Goal: Find specific page/section: Find specific page/section

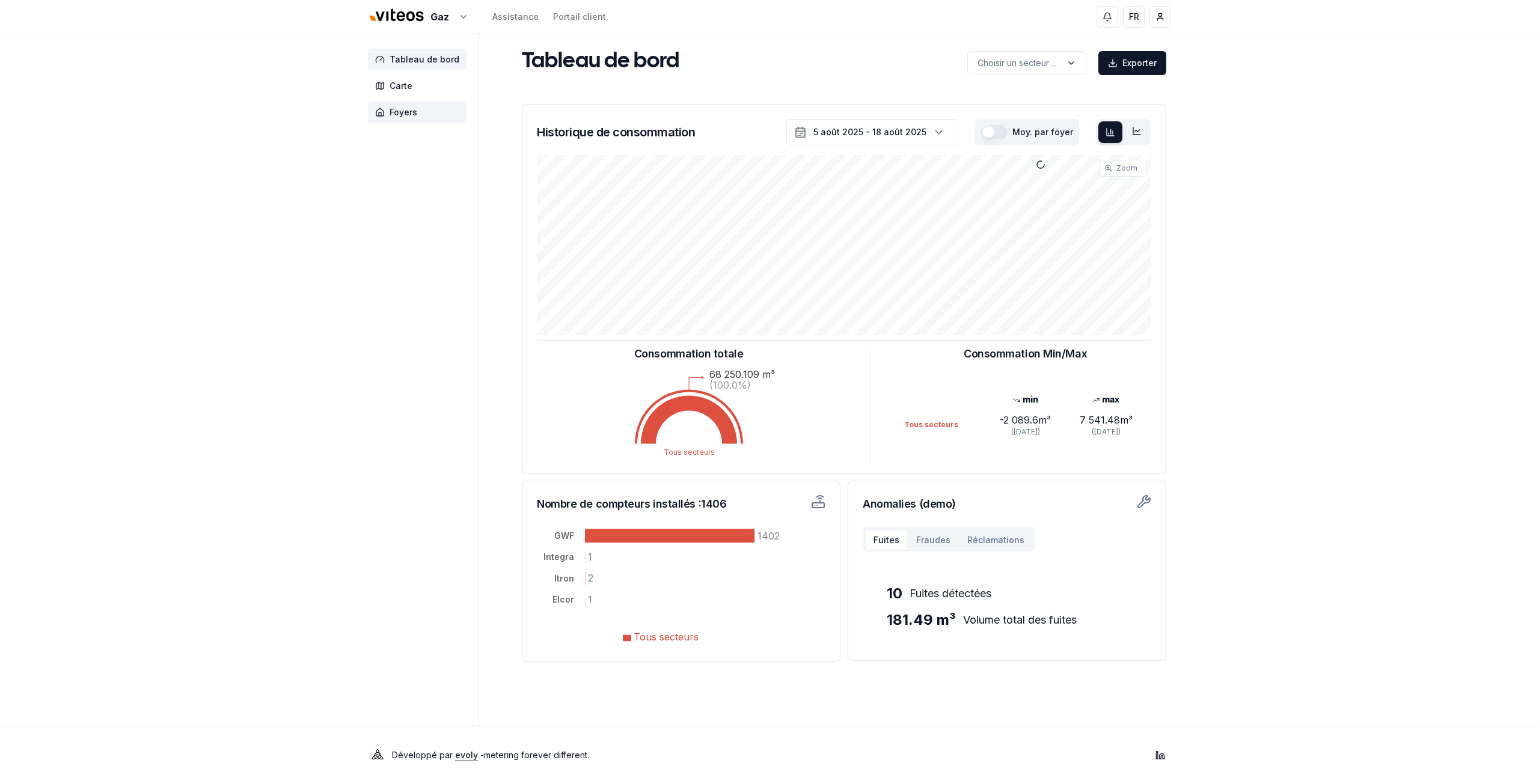
click at [392, 115] on span "Foyers" at bounding box center [403, 112] width 27 height 12
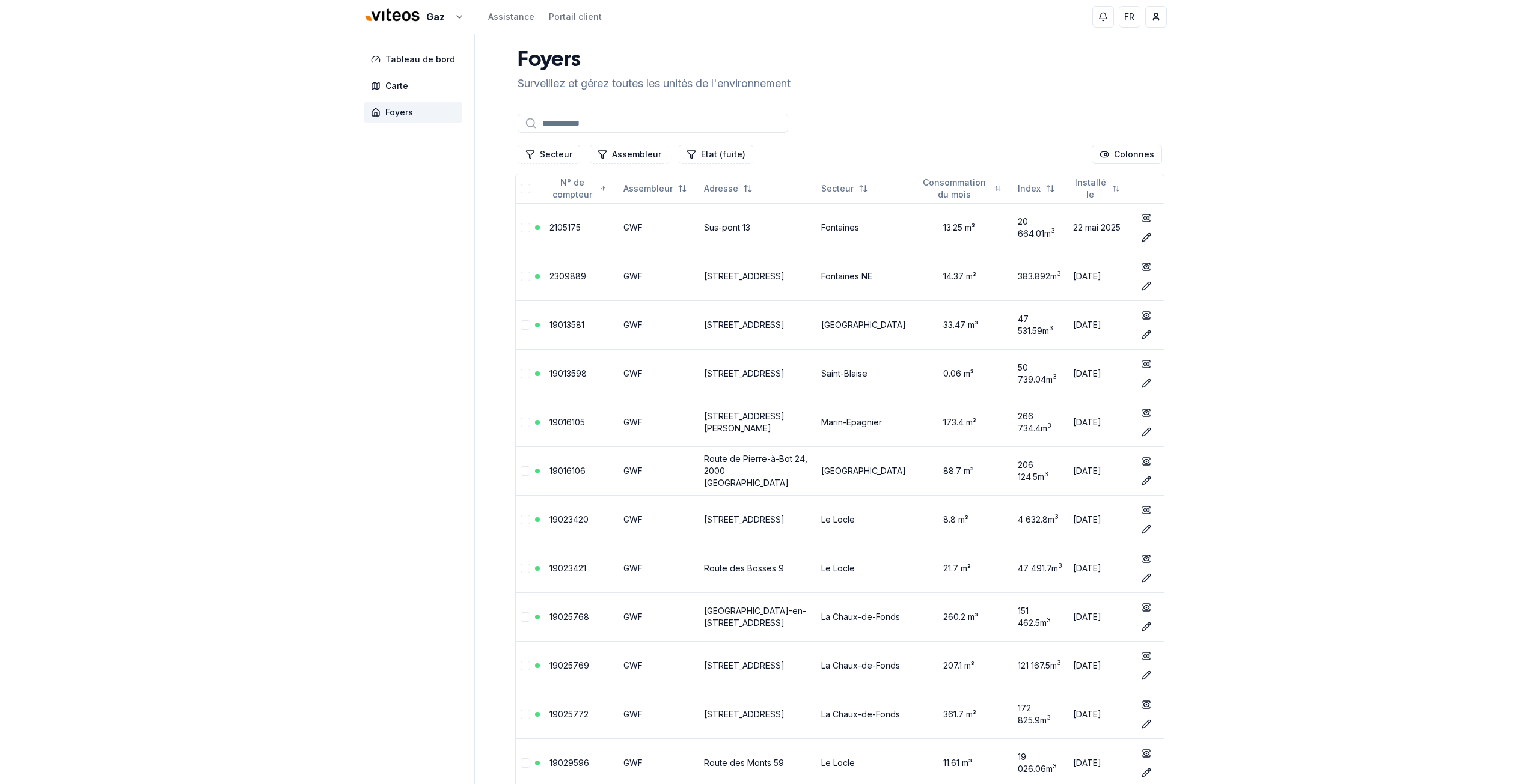
click at [589, 133] on input at bounding box center [652, 123] width 271 height 20
click at [548, 156] on button "Secteur" at bounding box center [548, 154] width 62 height 20
click at [406, 56] on link "Viteos - CAD" at bounding box center [414, 56] width 148 height 22
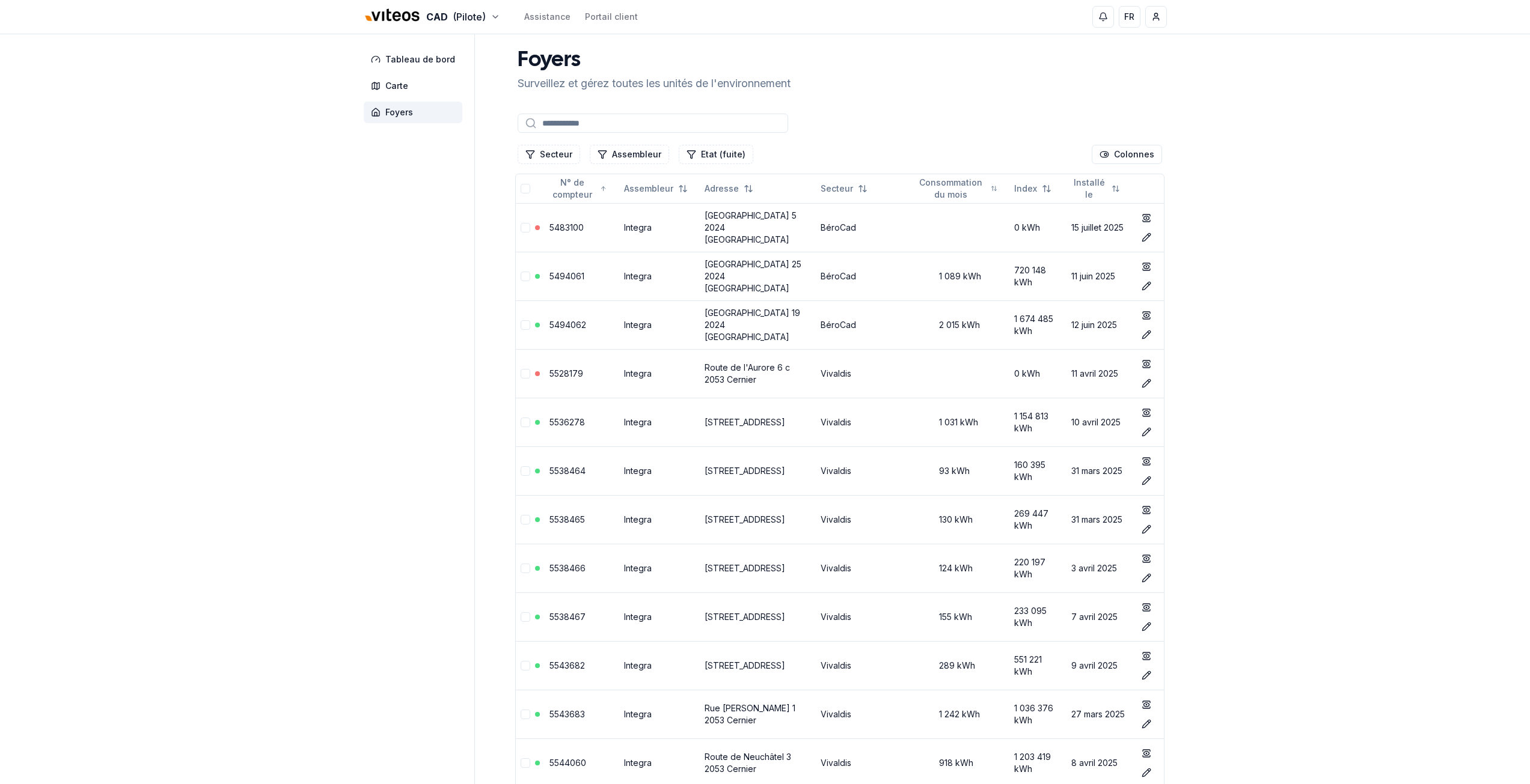
click at [544, 151] on button "Secteur" at bounding box center [548, 154] width 62 height 20
click at [521, 222] on div "Cadbar" at bounding box center [595, 225] width 148 height 20
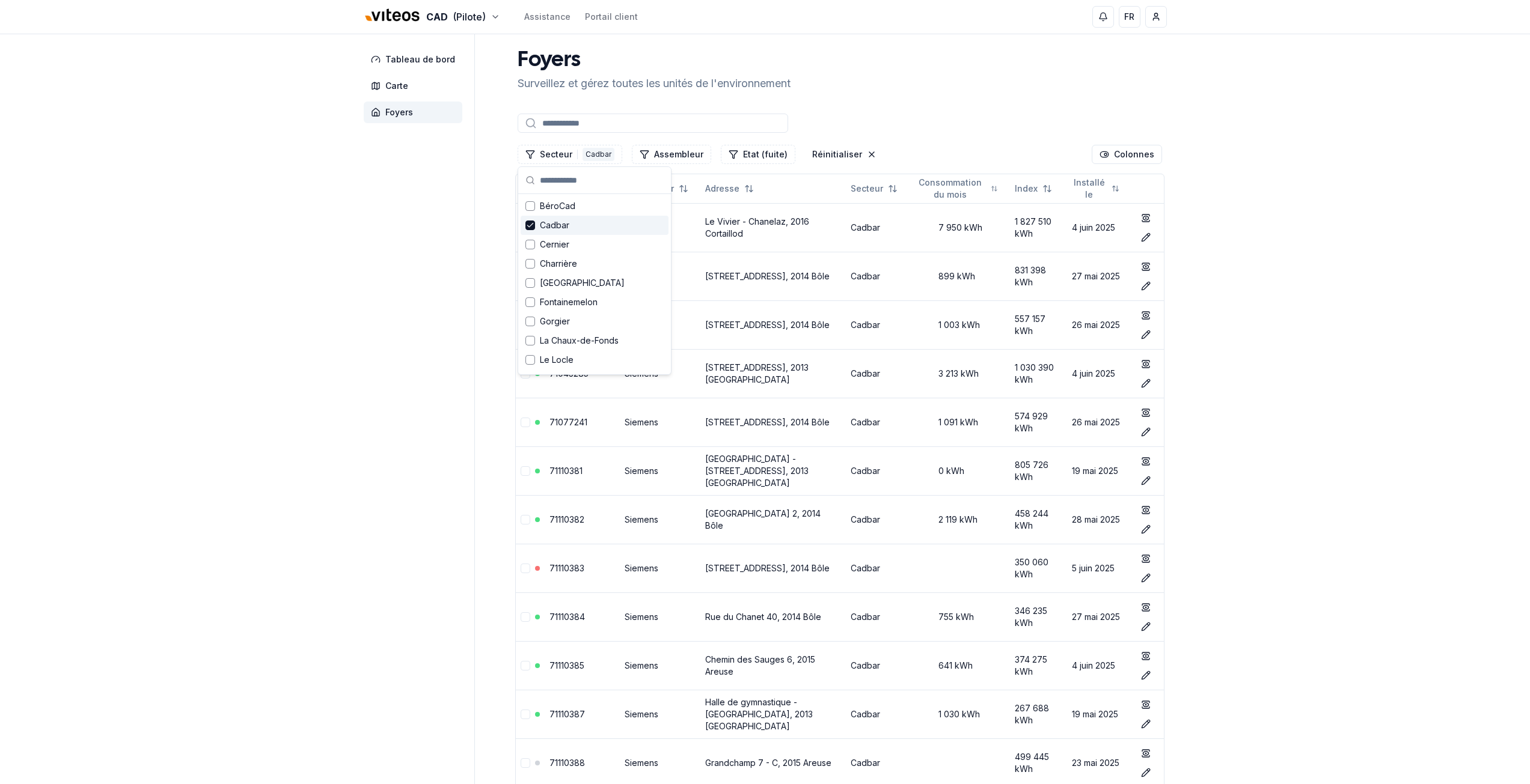
click at [531, 222] on icon "Suggestions" at bounding box center [530, 225] width 9 height 9
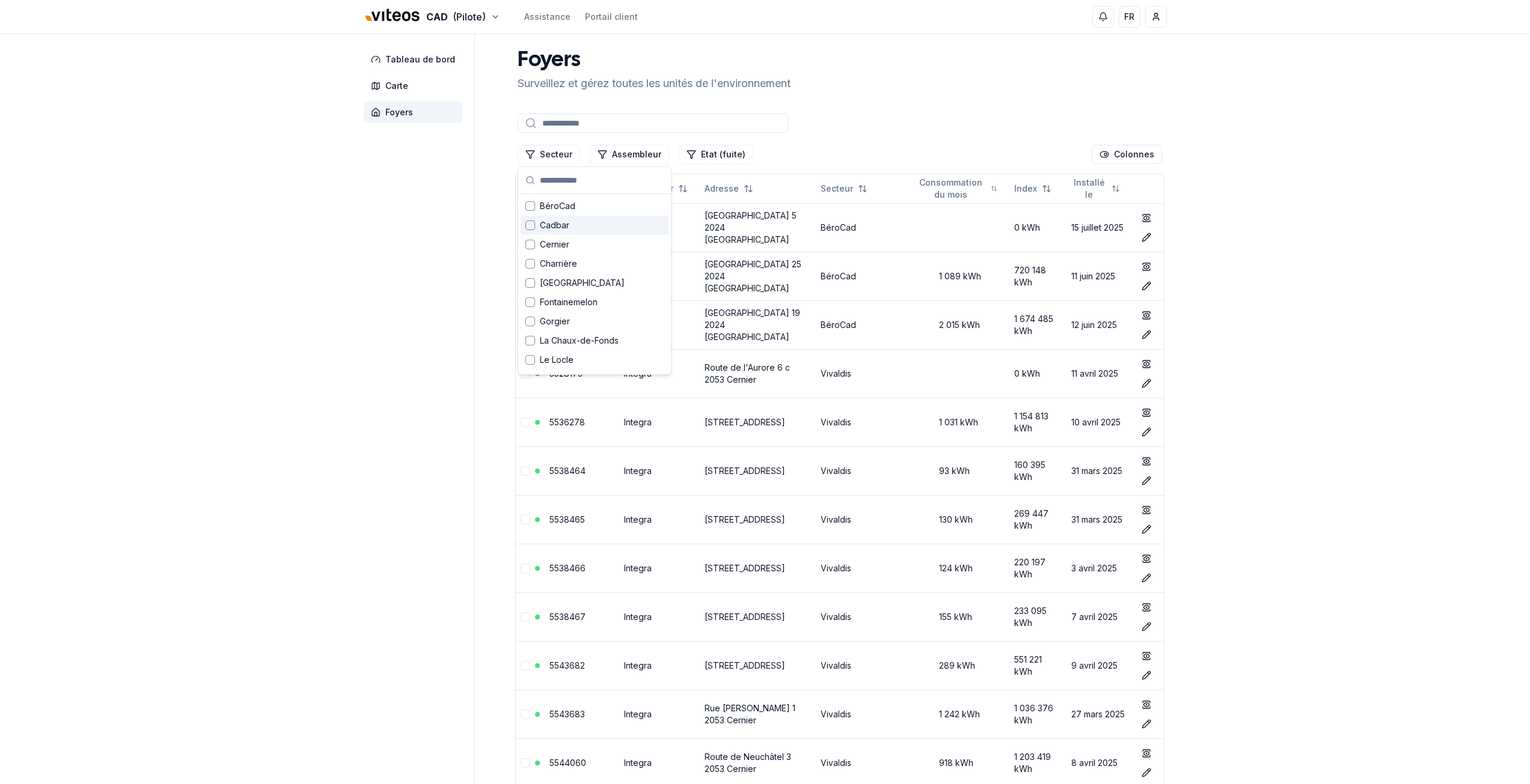
drag, startPoint x: 527, startPoint y: 229, endPoint x: 496, endPoint y: 238, distance: 32.3
click at [529, 228] on div "Suggestions" at bounding box center [530, 225] width 9 height 9
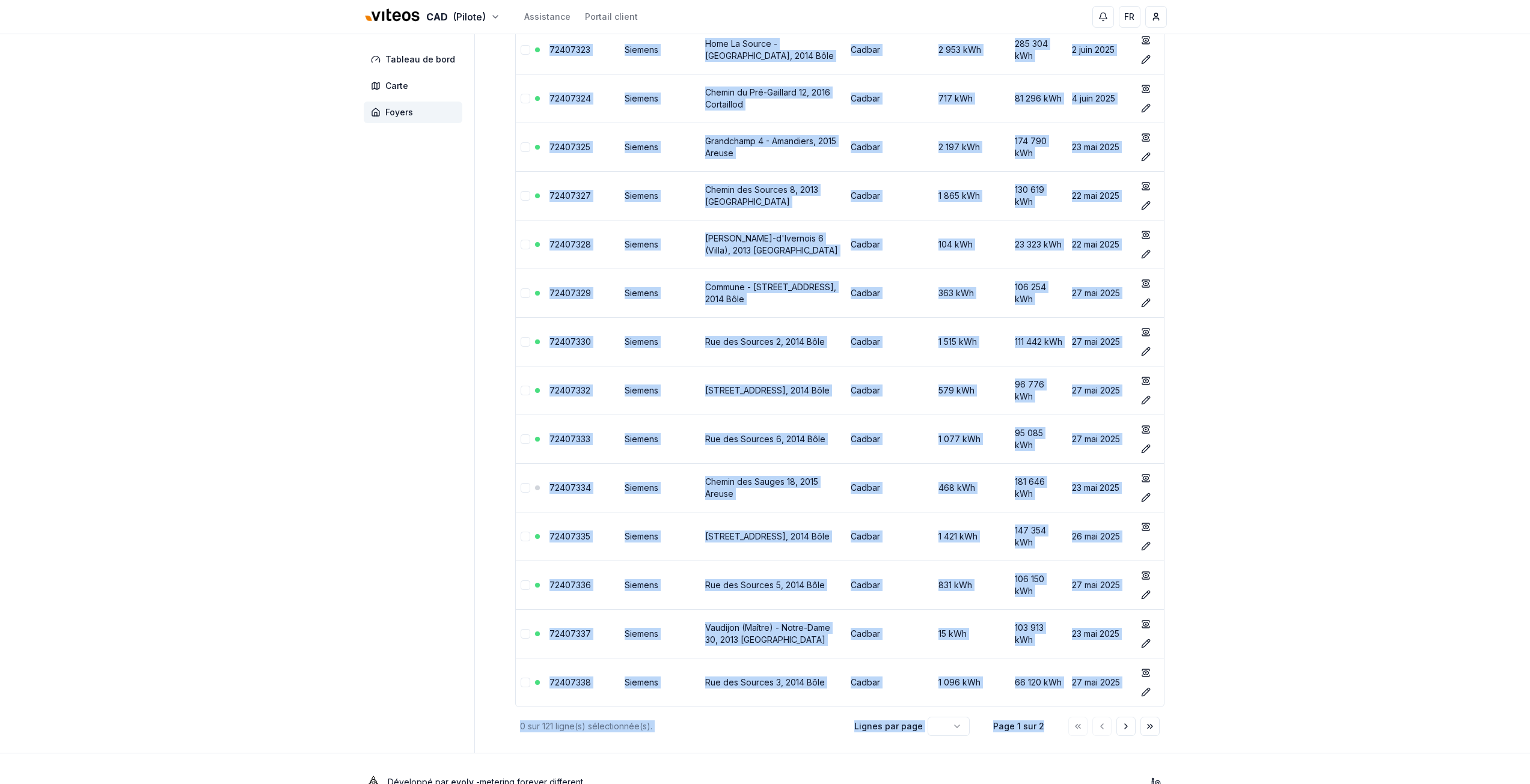
scroll to position [5122, 0]
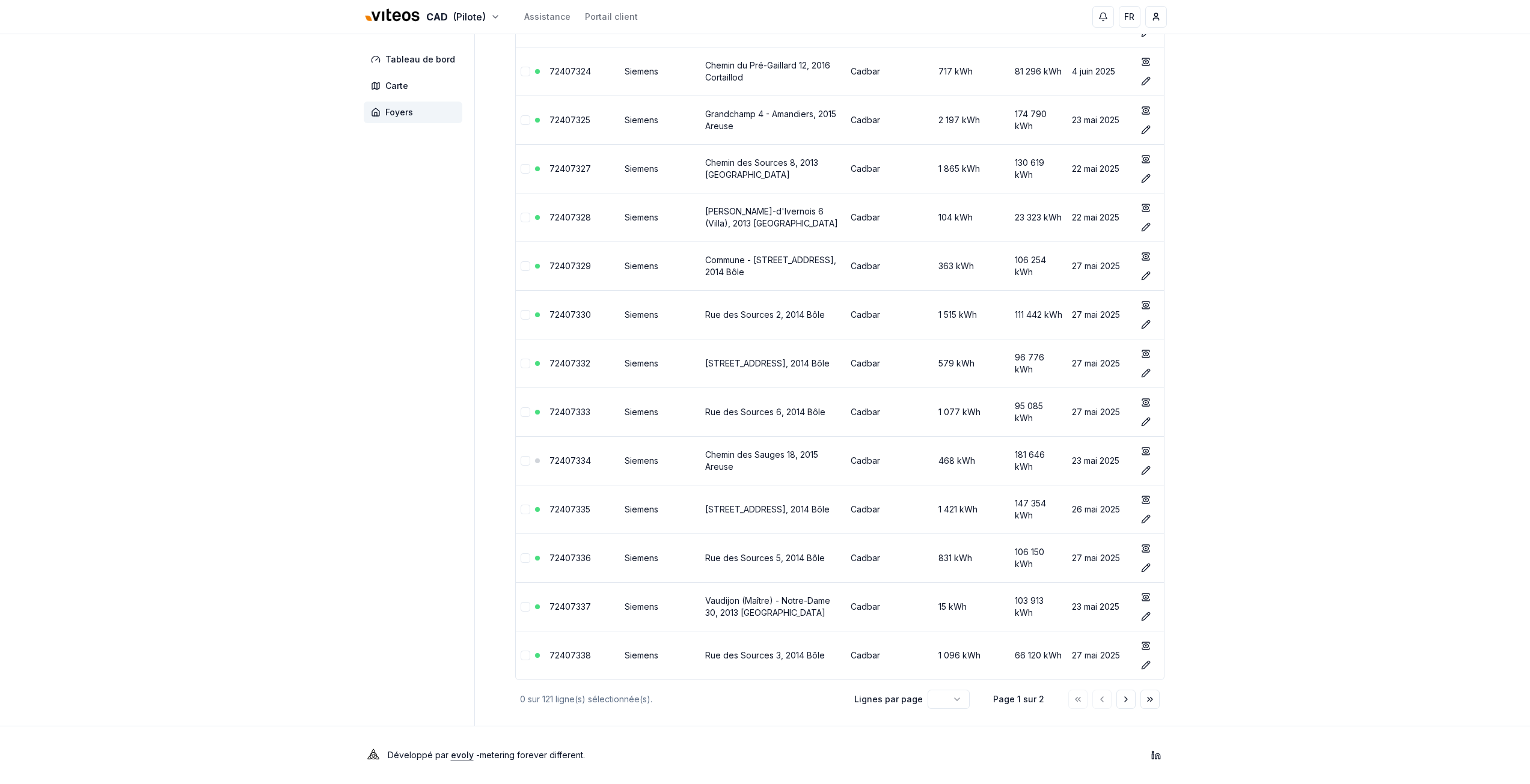
drag, startPoint x: 515, startPoint y: 190, endPoint x: 1207, endPoint y: 672, distance: 843.3
copy thead
click at [1127, 702] on icon "Aller à la page suivante" at bounding box center [1126, 700] width 9 height 9
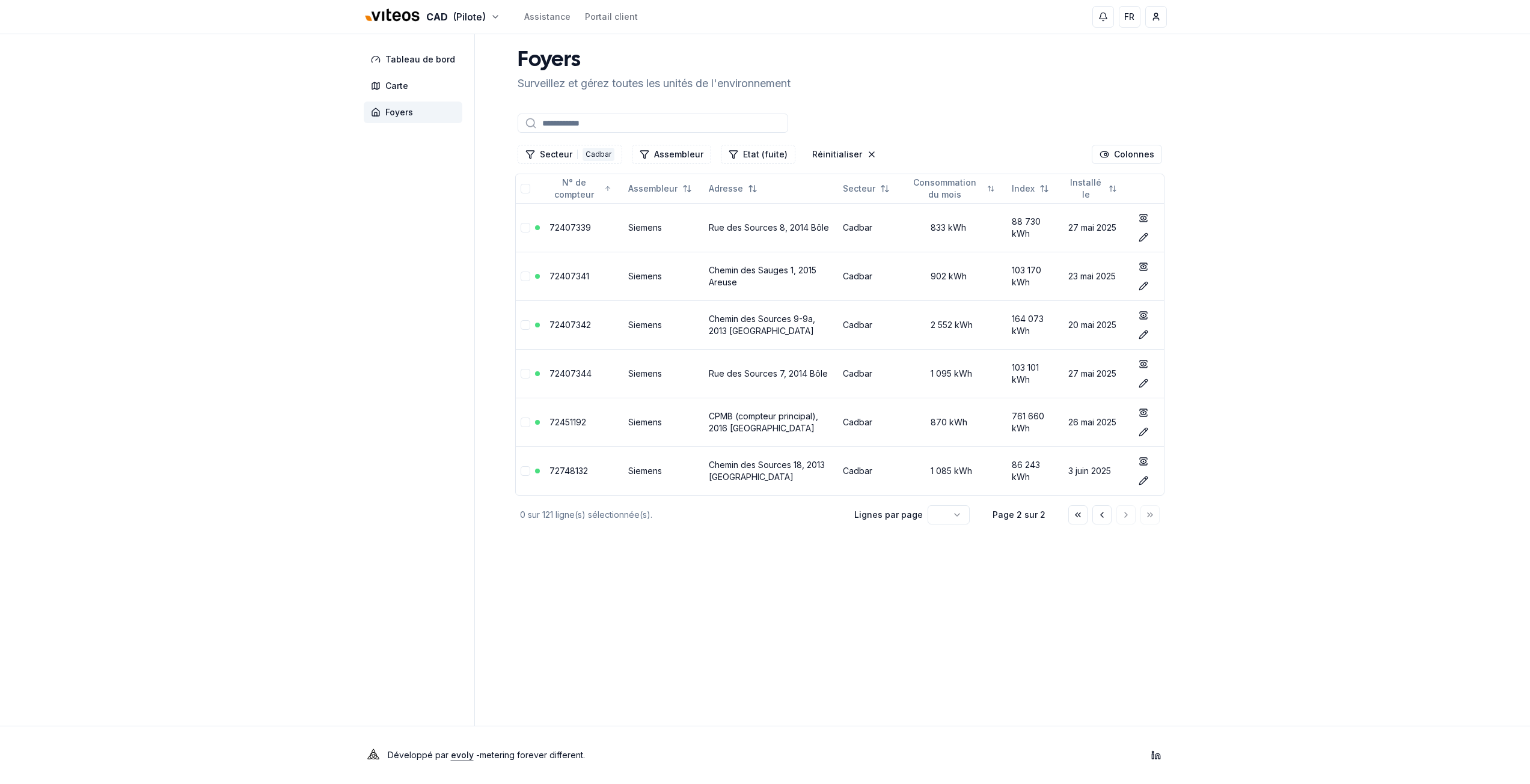
scroll to position [0, 0]
drag, startPoint x: 261, startPoint y: 325, endPoint x: 489, endPoint y: 316, distance: 228.2
click at [258, 318] on div "CAD (Pilote) Assistance Portail client FR [PERSON_NAME] Tableau de bord Carte F…" at bounding box center [769, 392] width 1539 height 784
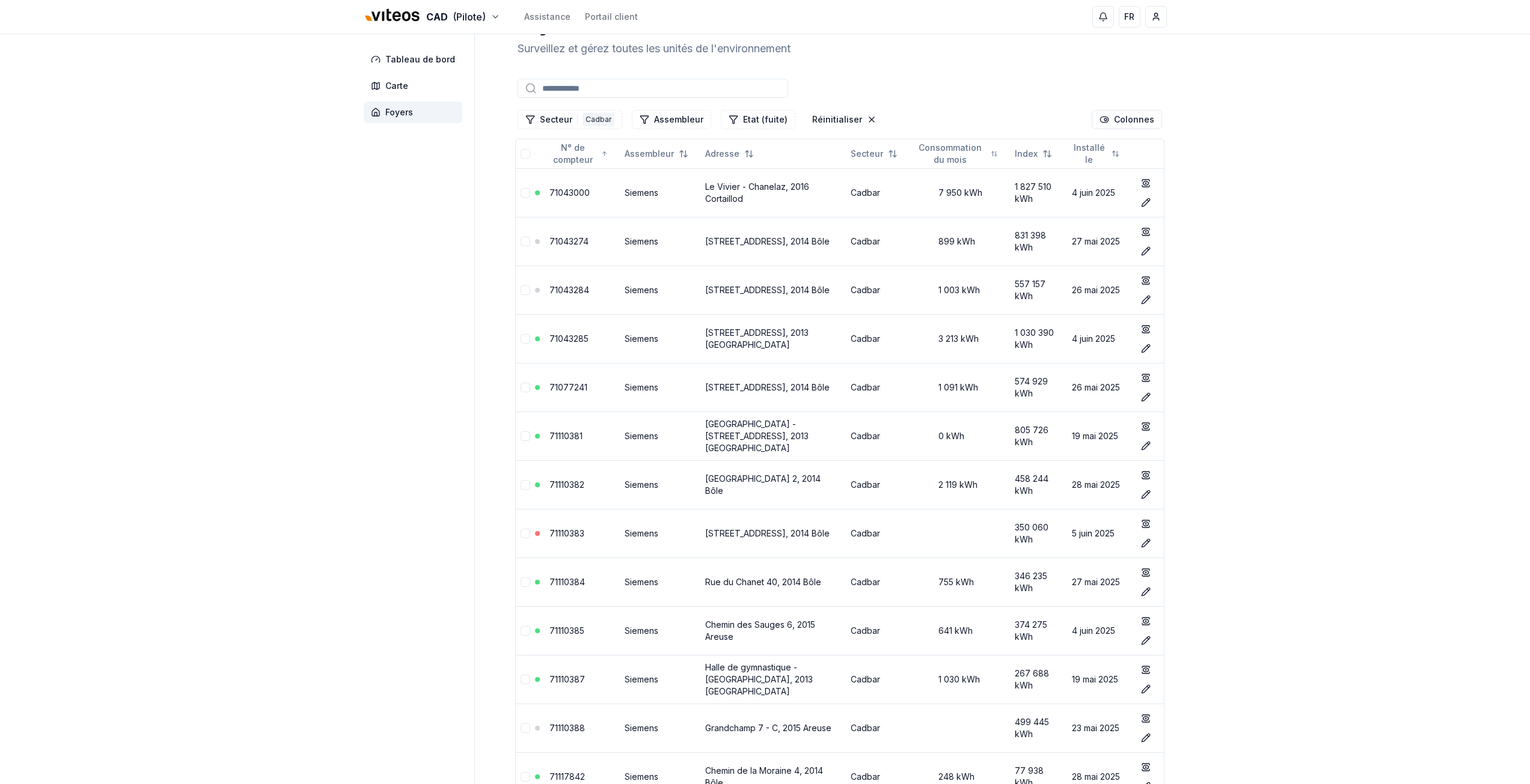
scroll to position [481, 0]
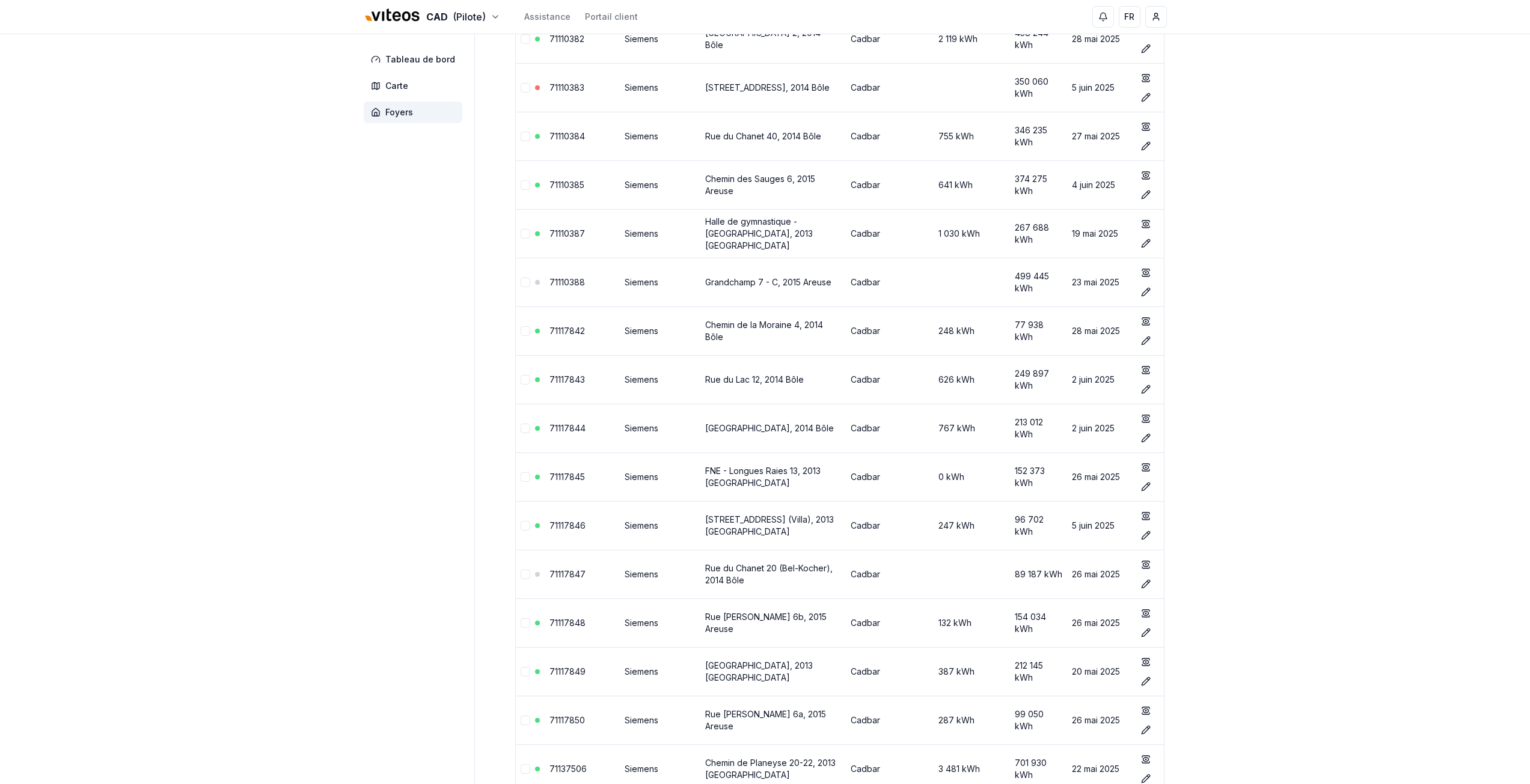
drag, startPoint x: 983, startPoint y: 543, endPoint x: 488, endPoint y: 637, distance: 503.8
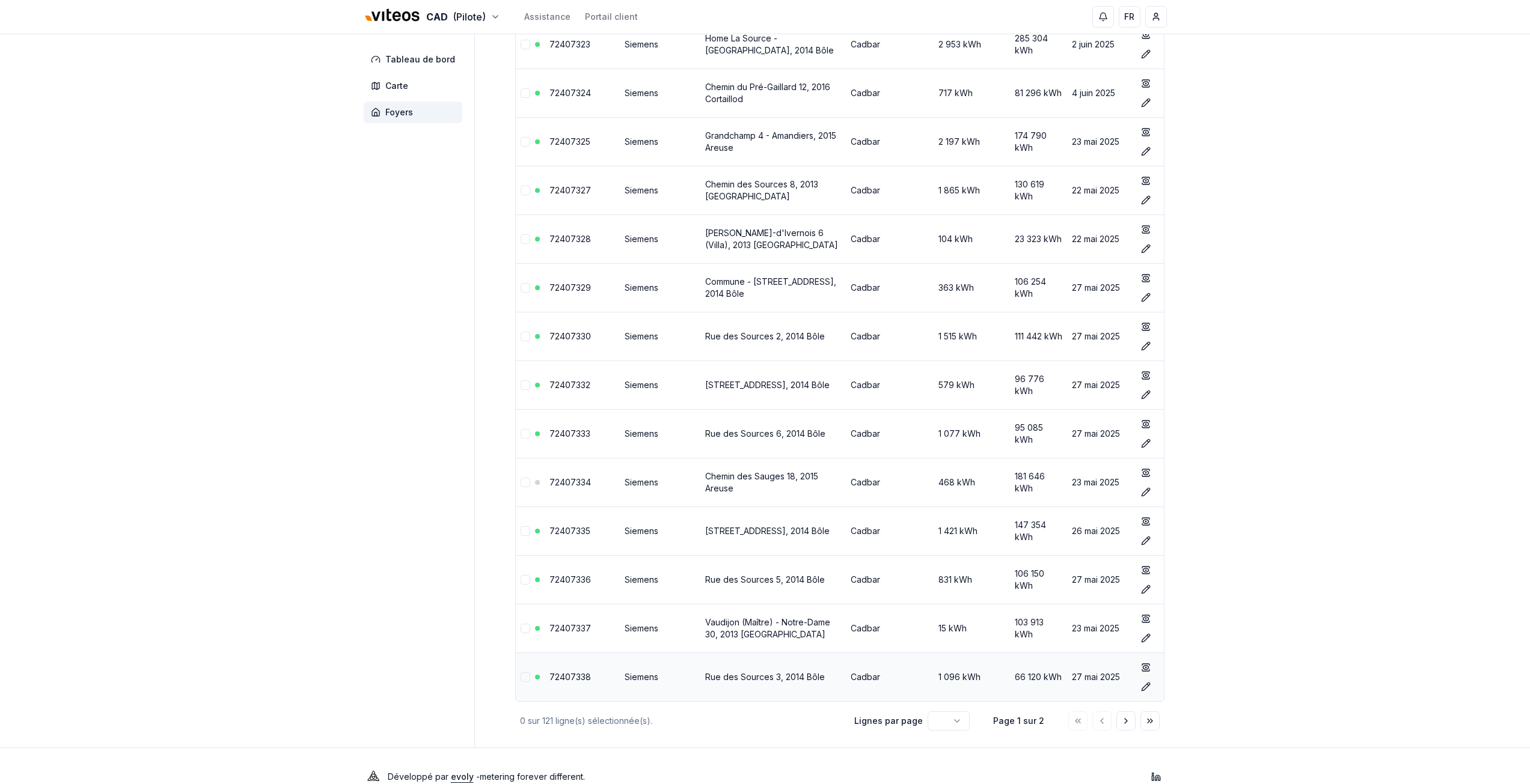
scroll to position [5122, 0]
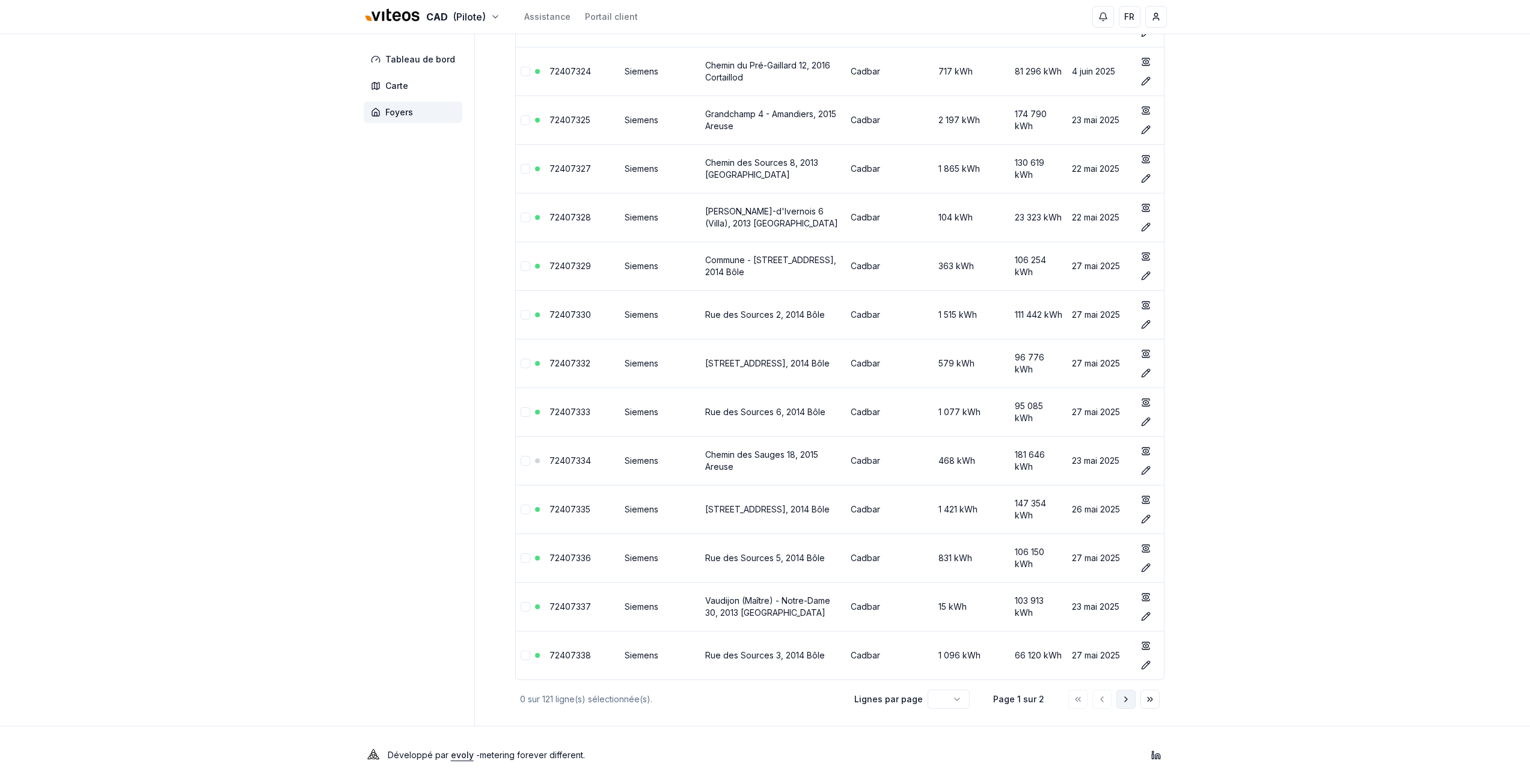
click at [1117, 701] on button "Aller à la page suivante" at bounding box center [1126, 699] width 20 height 20
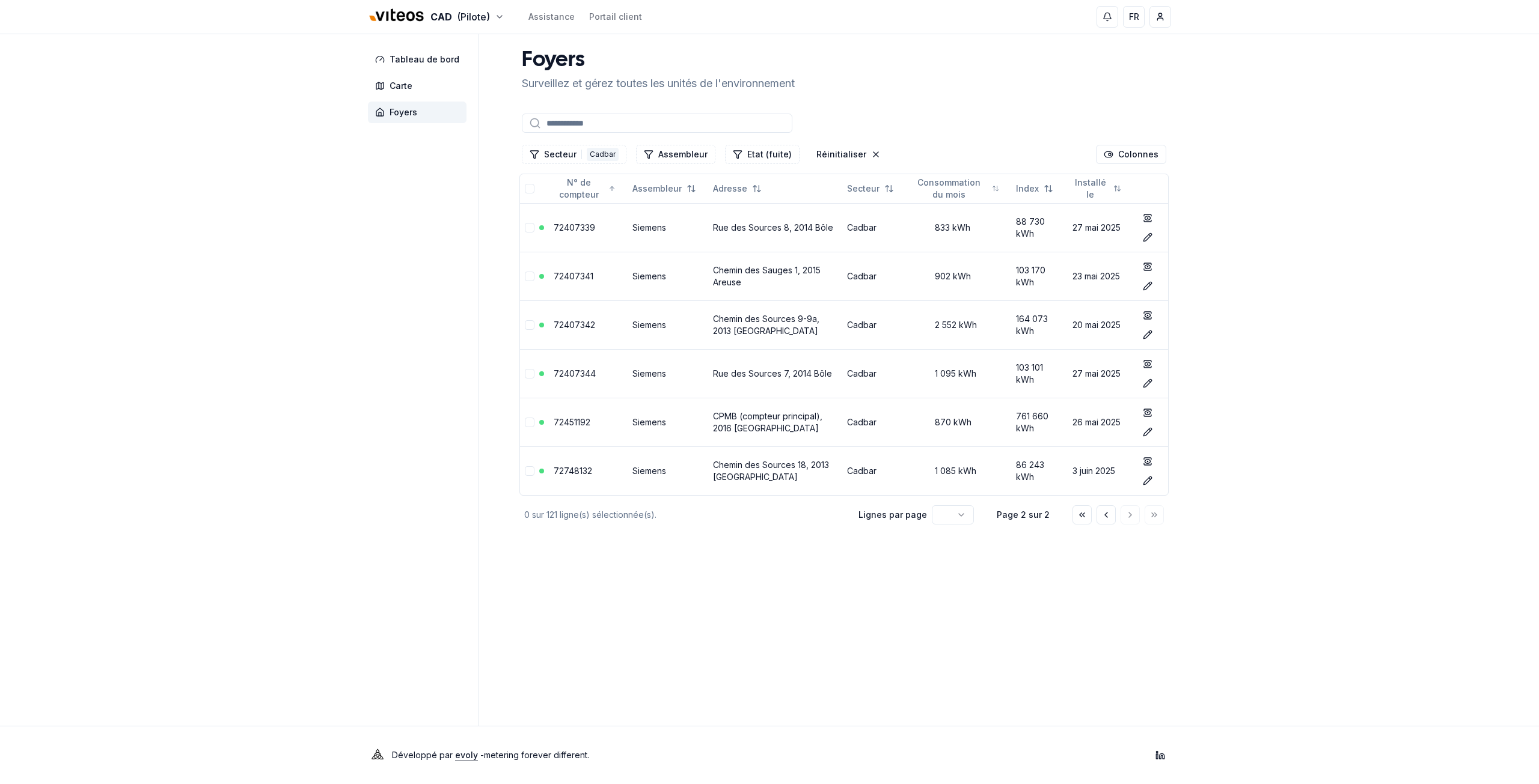
drag, startPoint x: 499, startPoint y: 188, endPoint x: 1212, endPoint y: 474, distance: 768.2
click at [1212, 474] on div "CAD (Pilote) Assistance Portail client FR [PERSON_NAME] Tableau de bord Carte F…" at bounding box center [770, 392] width 1539 height 784
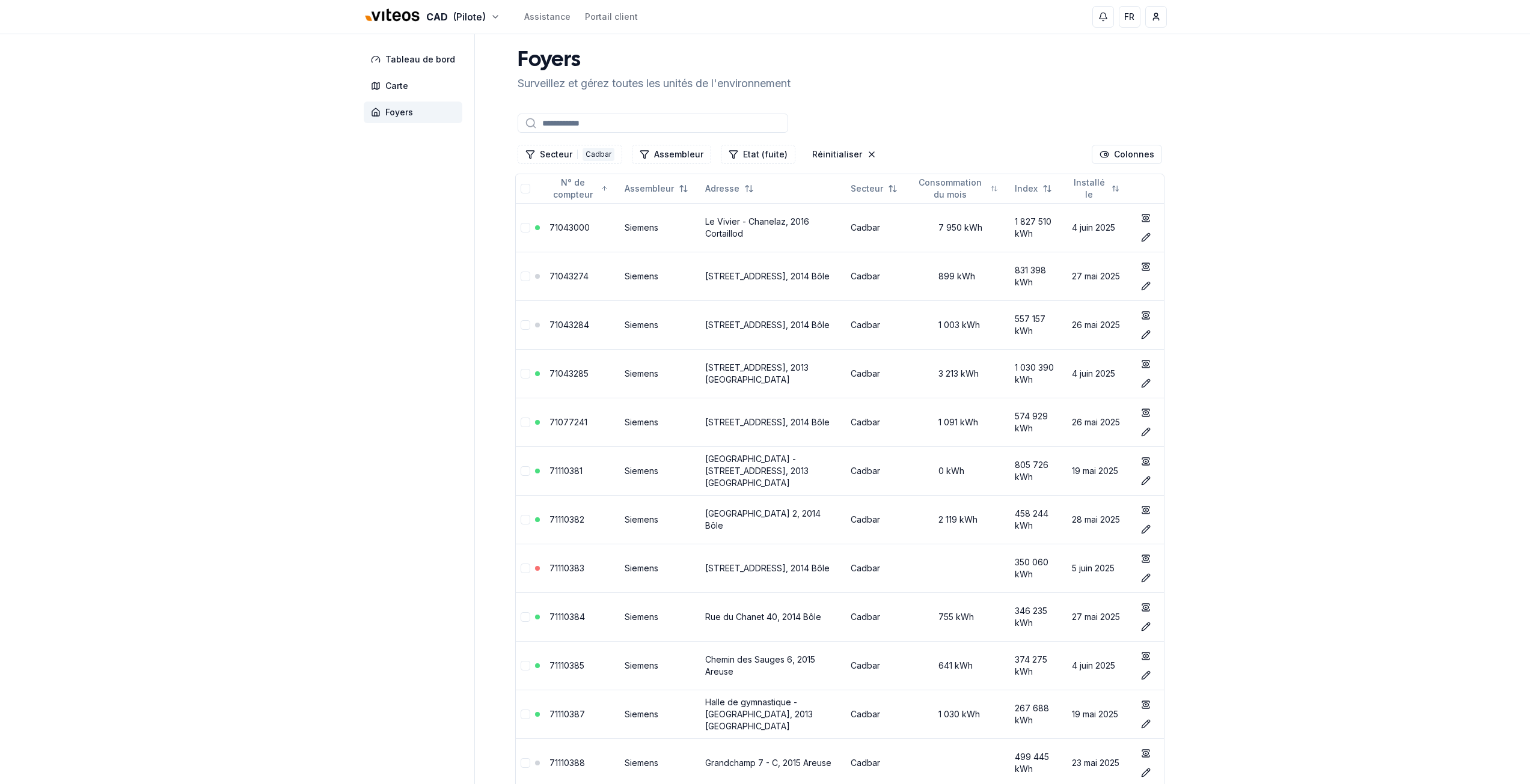
click at [596, 118] on input at bounding box center [652, 123] width 271 height 20
paste input "********"
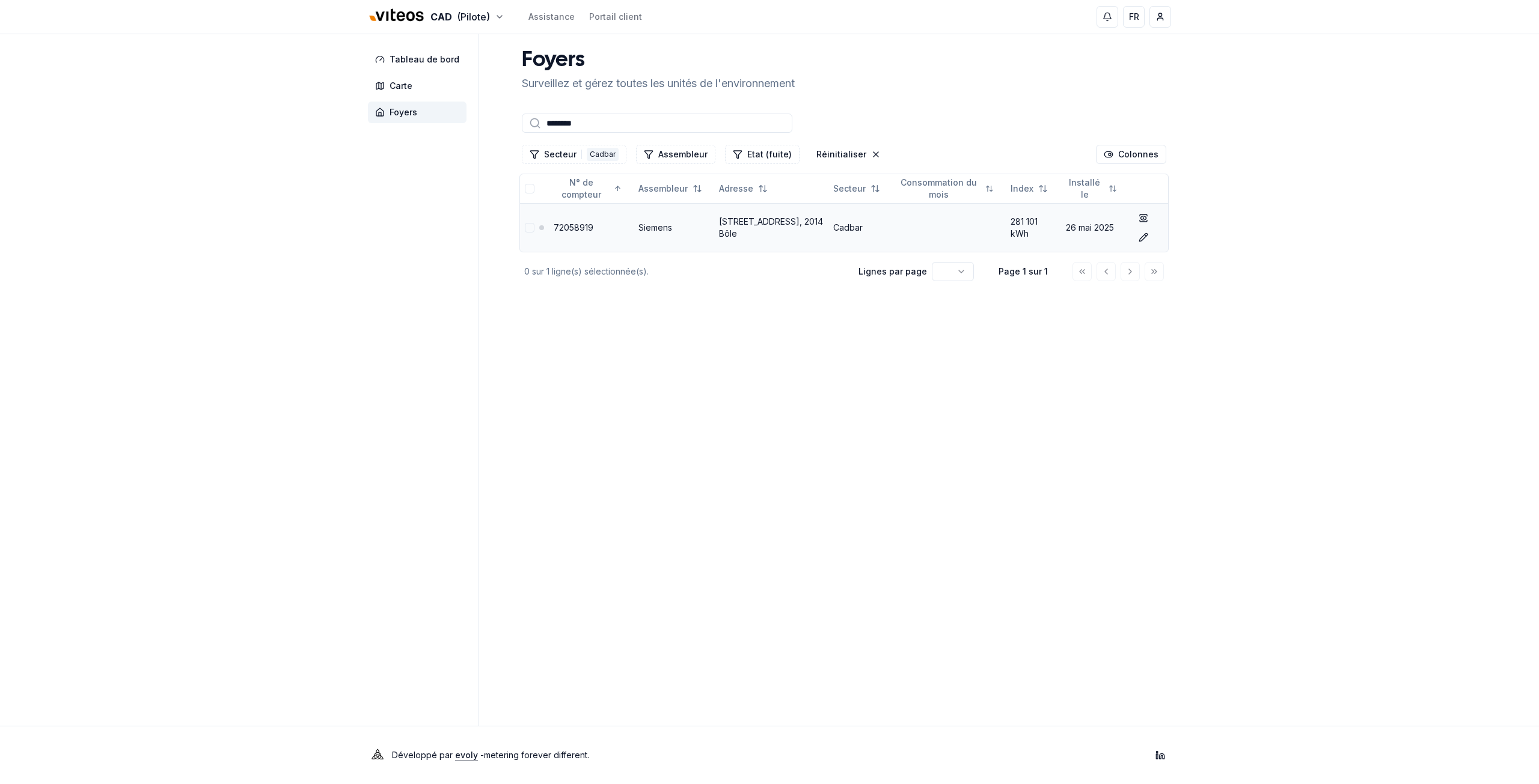
type input "********"
click at [605, 226] on td "72058919" at bounding box center [591, 227] width 85 height 48
click at [582, 232] on link "72058919" at bounding box center [574, 227] width 40 height 10
